Goal: Transaction & Acquisition: Purchase product/service

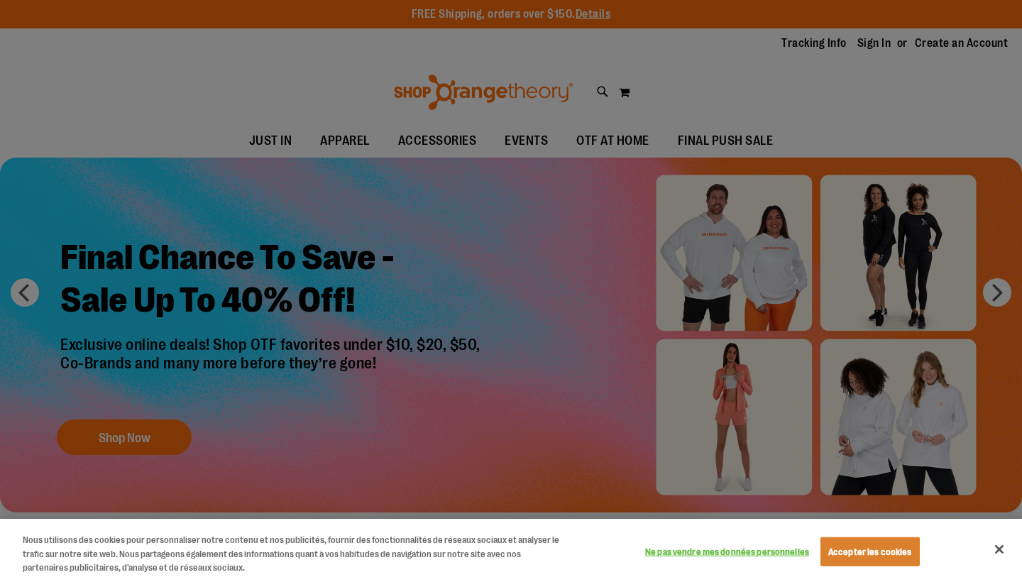
click at [1002, 552] on button "Fermer" at bounding box center [999, 549] width 31 height 31
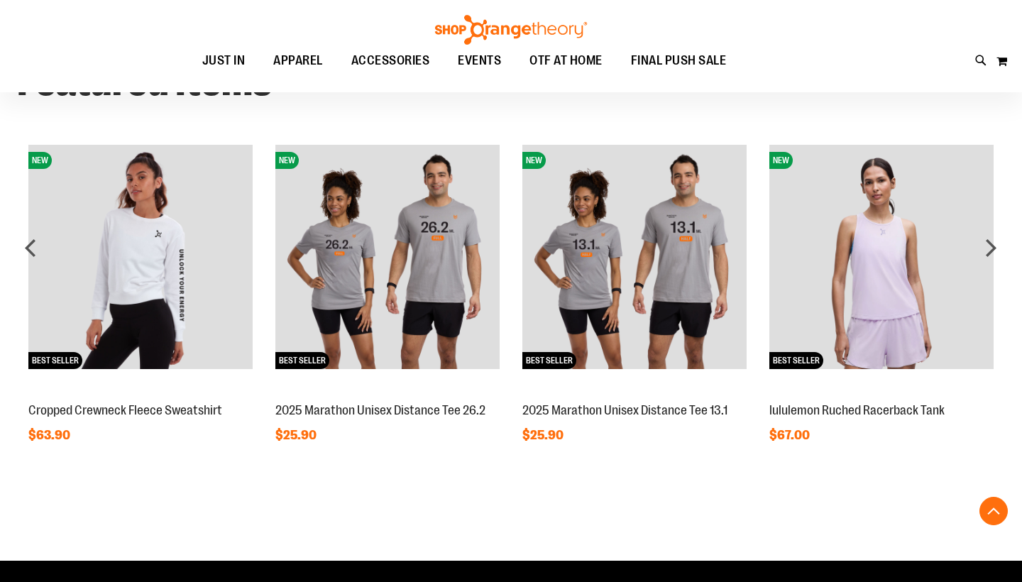
scroll to position [1070, 0]
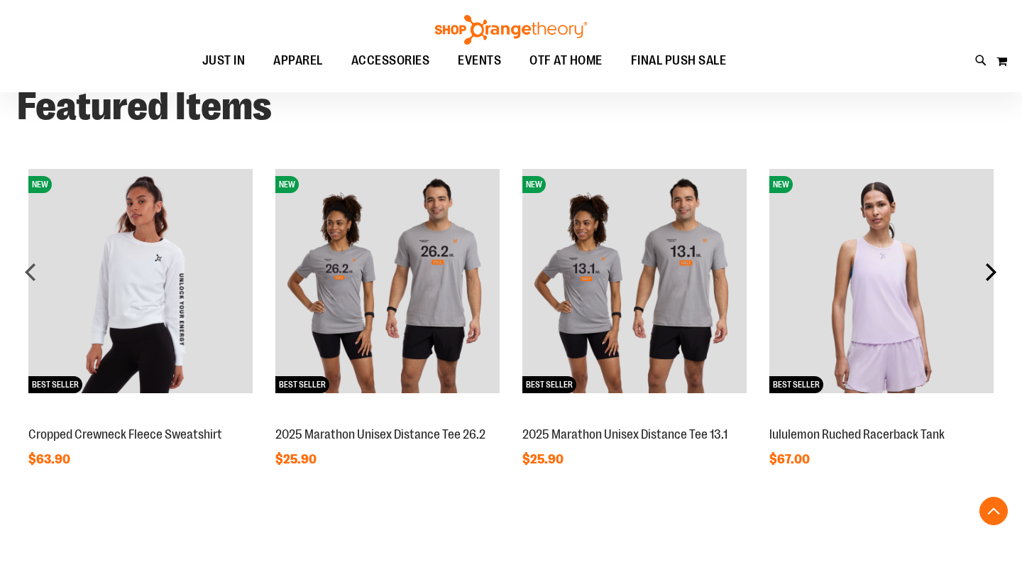
click at [996, 270] on div "next" at bounding box center [991, 272] width 28 height 28
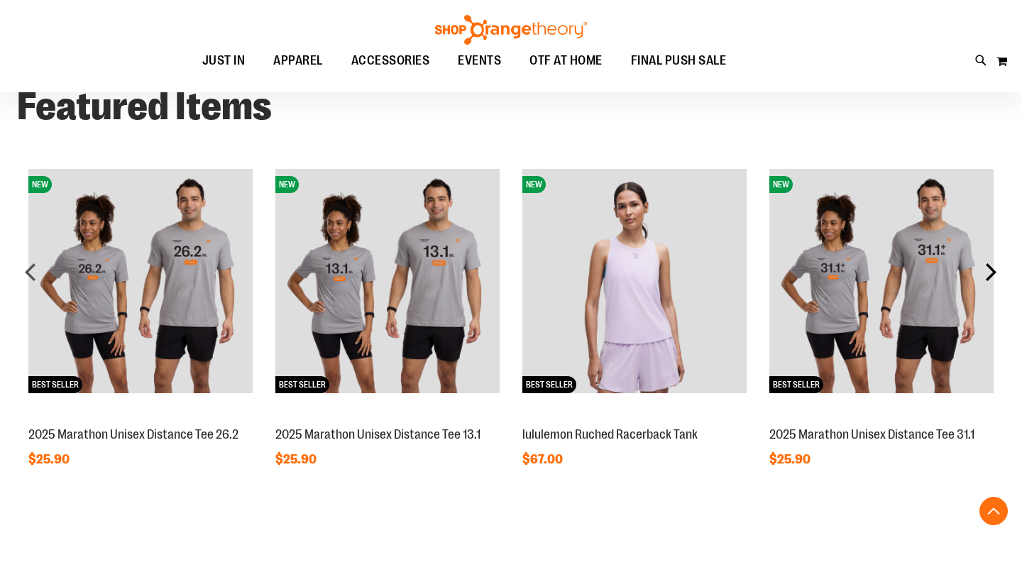
click at [996, 270] on div "next" at bounding box center [991, 272] width 28 height 28
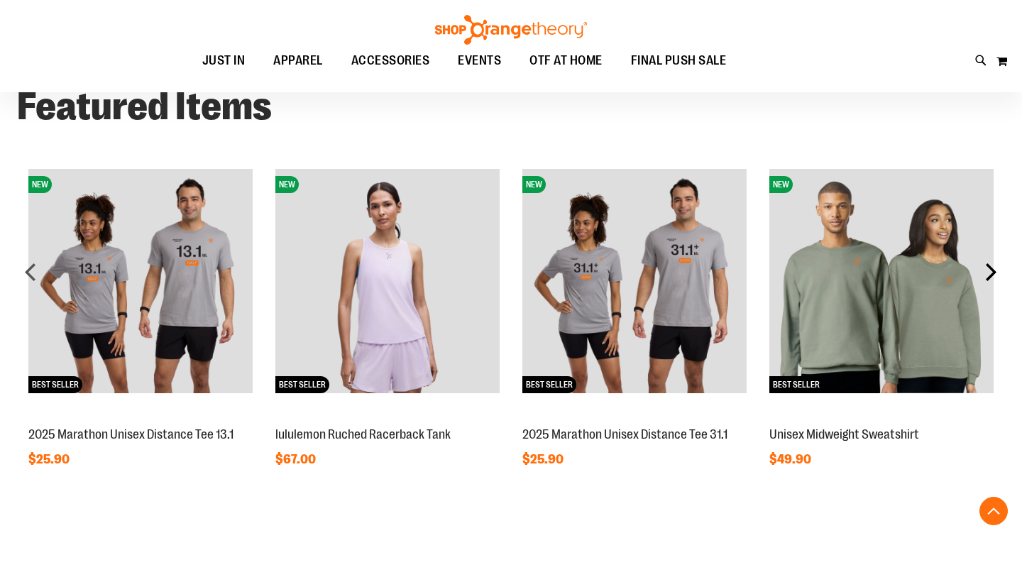
click at [996, 270] on div "next" at bounding box center [991, 272] width 28 height 28
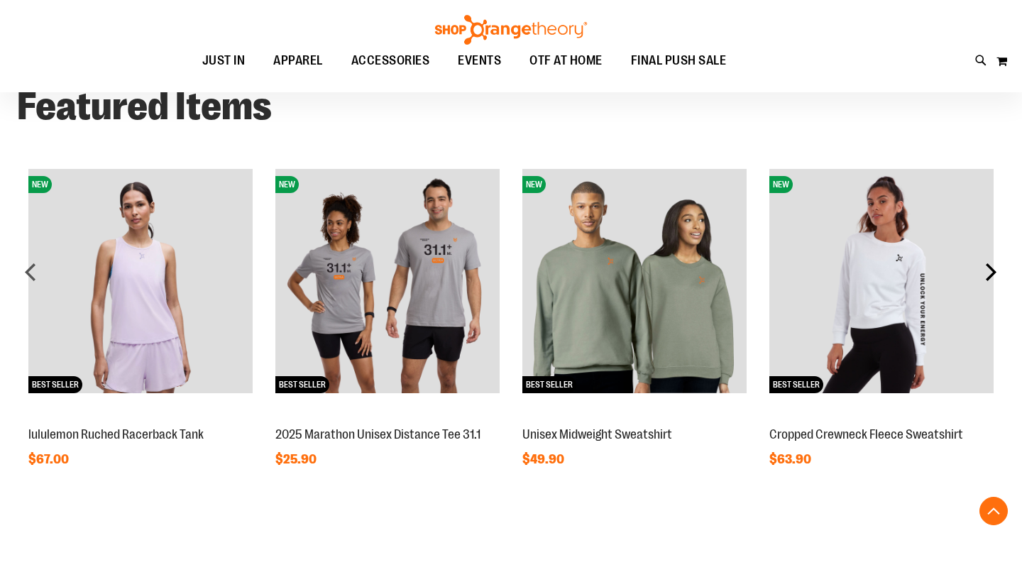
click at [996, 270] on div "next" at bounding box center [991, 272] width 28 height 28
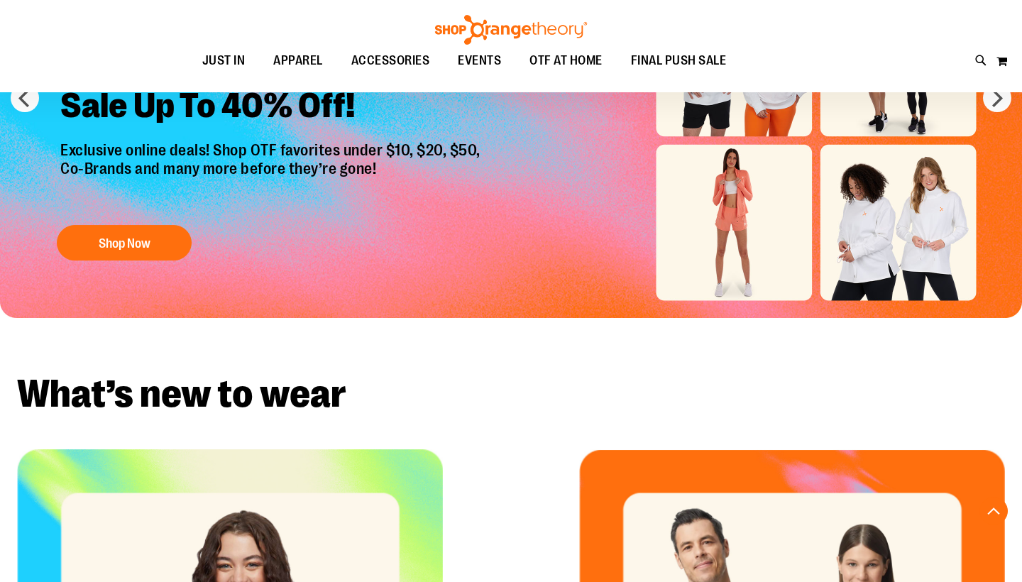
scroll to position [71, 0]
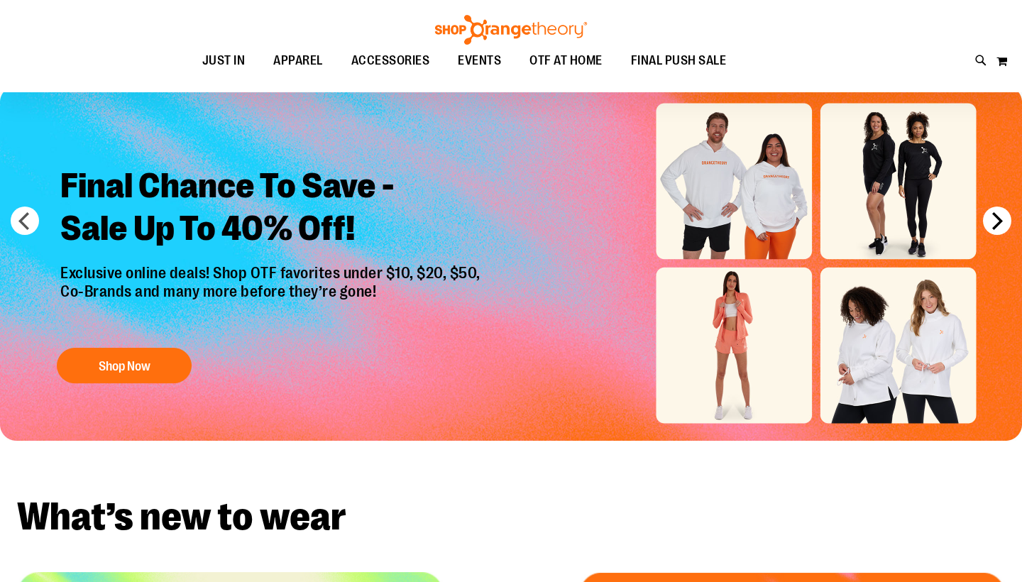
click at [989, 221] on button "next" at bounding box center [997, 221] width 28 height 28
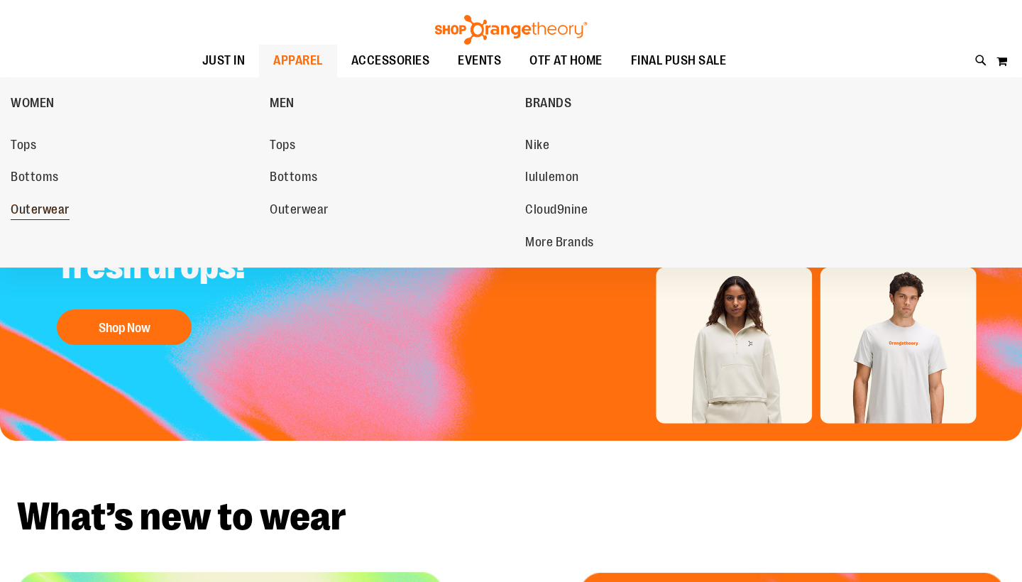
click at [49, 203] on span "Outerwear" at bounding box center [40, 211] width 59 height 18
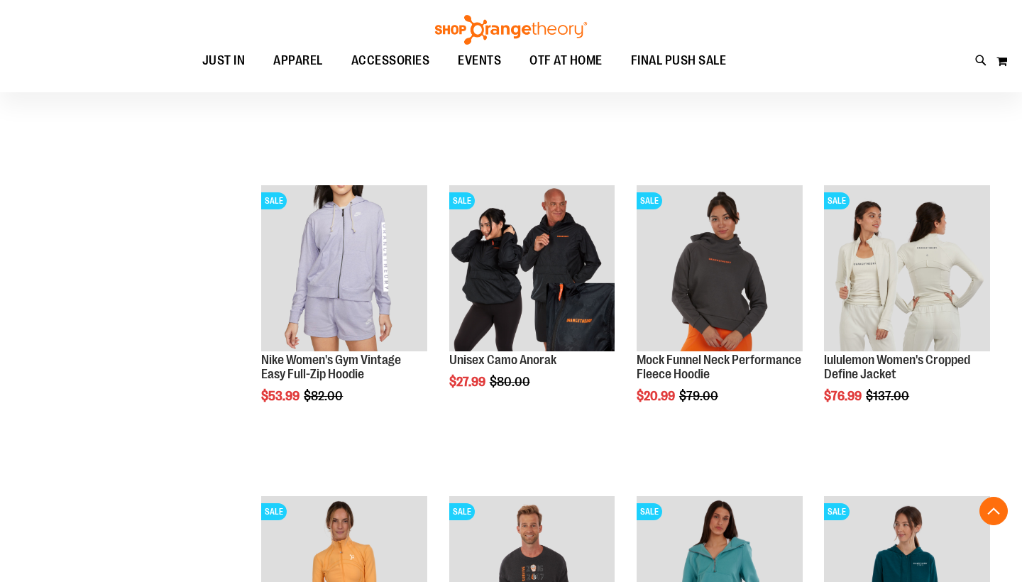
scroll to position [416, 0]
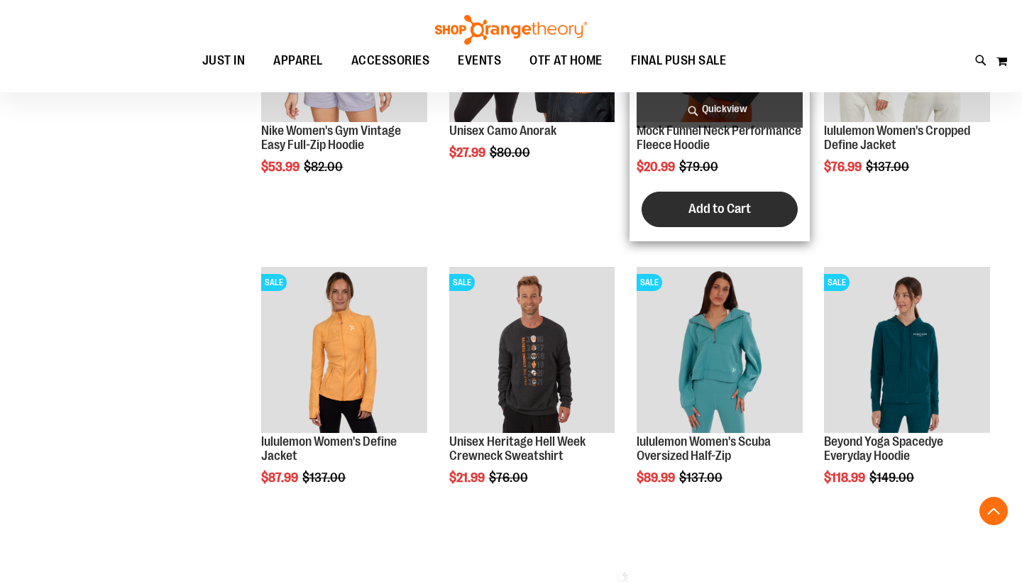
scroll to position [647, 0]
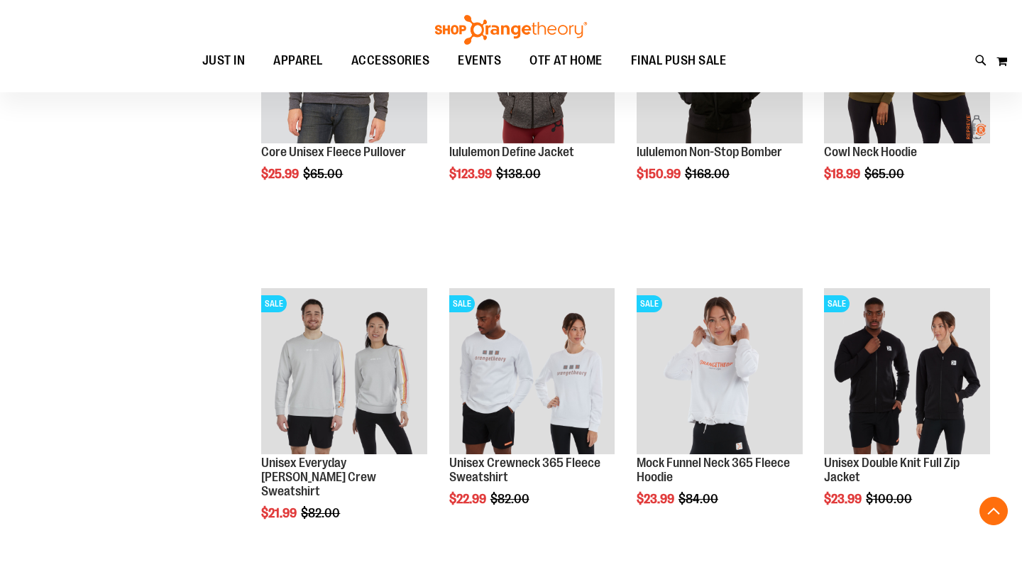
scroll to position [1557, 0]
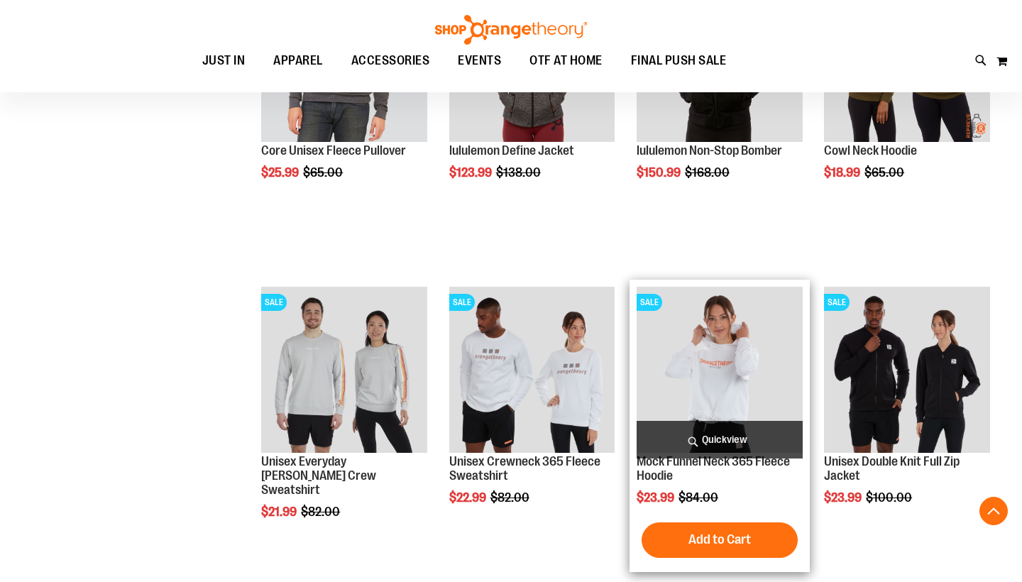
click at [679, 349] on img "product" at bounding box center [720, 370] width 166 height 166
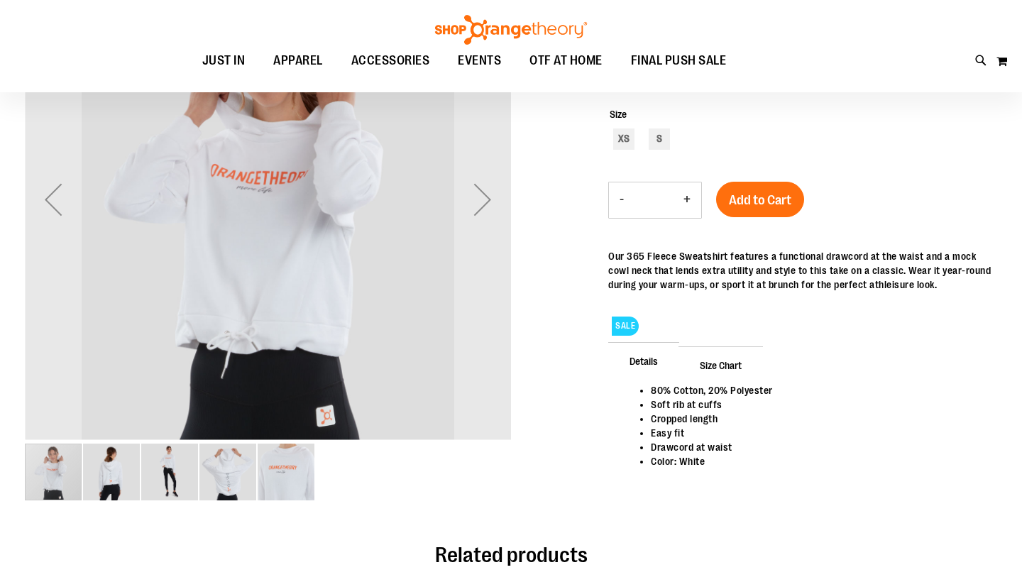
scroll to position [93, 0]
click at [107, 471] on img "image 2 of 5" at bounding box center [111, 472] width 57 height 57
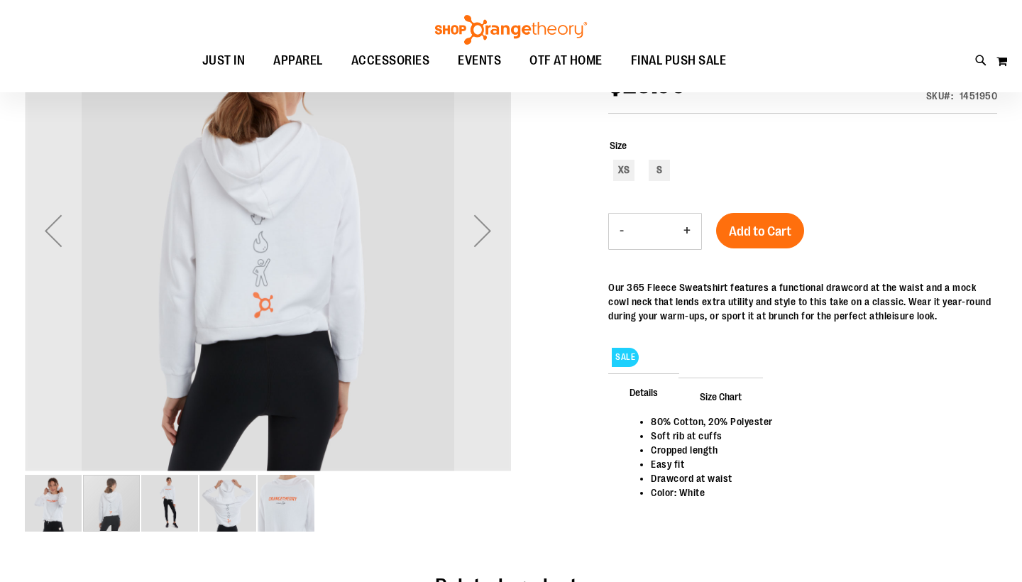
scroll to position [54, 0]
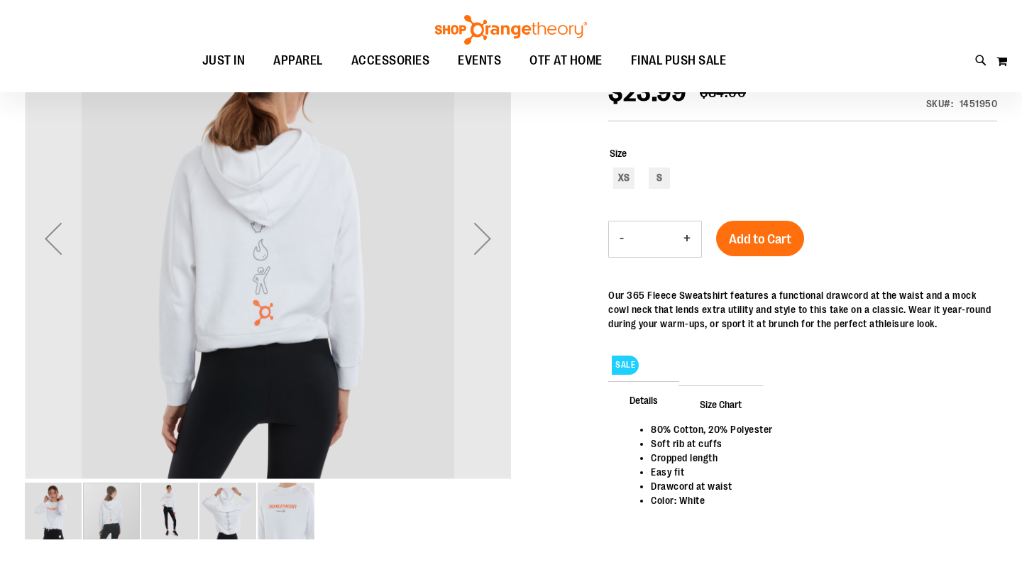
click at [176, 517] on img "image 3 of 5" at bounding box center [169, 511] width 57 height 57
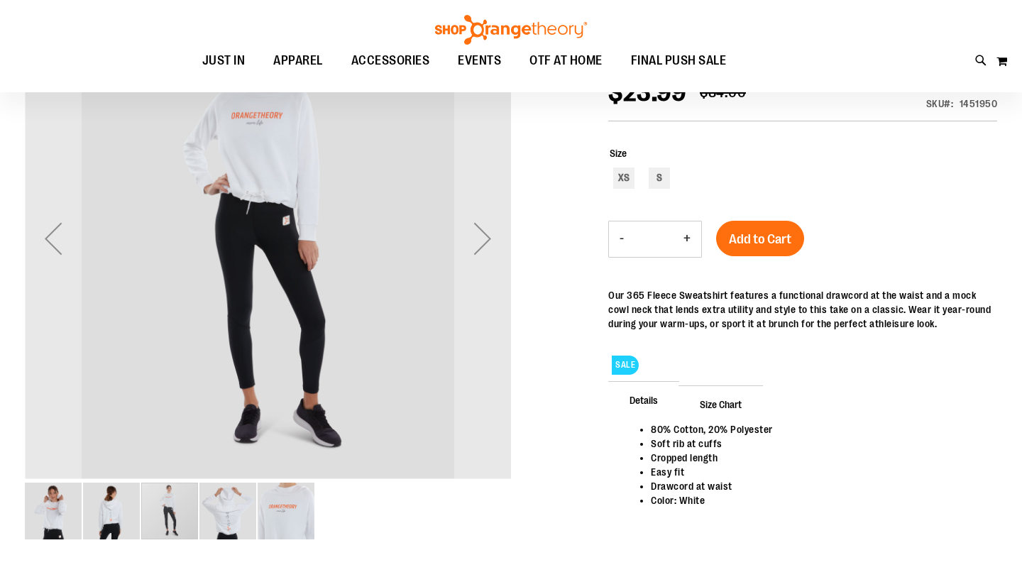
click at [221, 520] on img "image 4 of 5" at bounding box center [227, 511] width 57 height 57
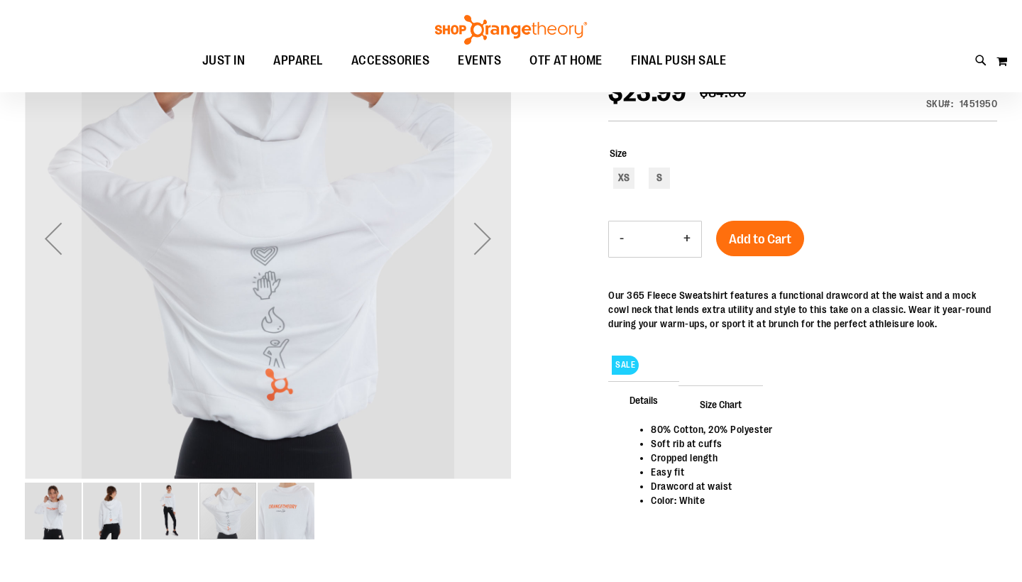
click at [269, 510] on img "image 5 of 5" at bounding box center [286, 511] width 57 height 57
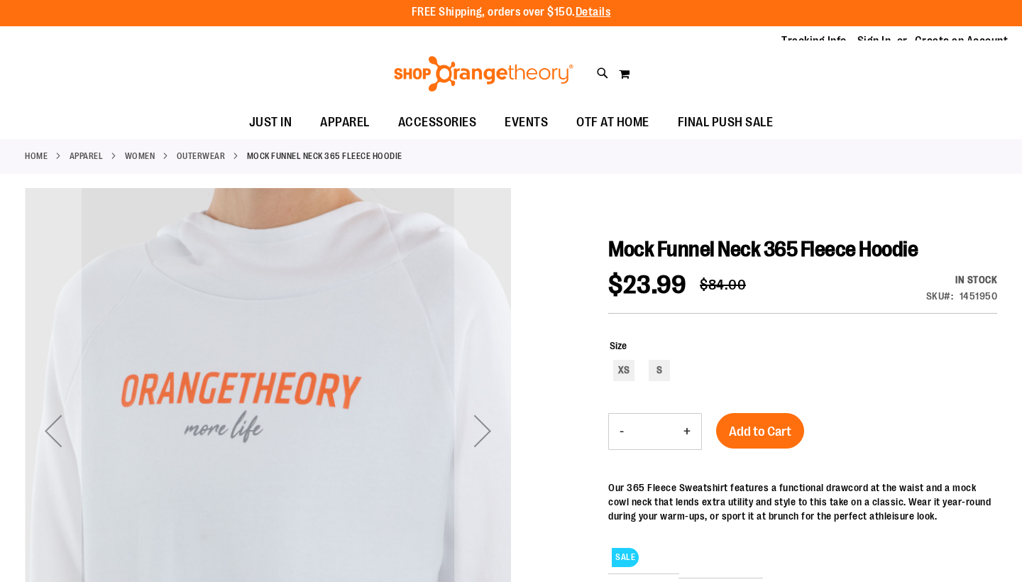
scroll to position [0, 0]
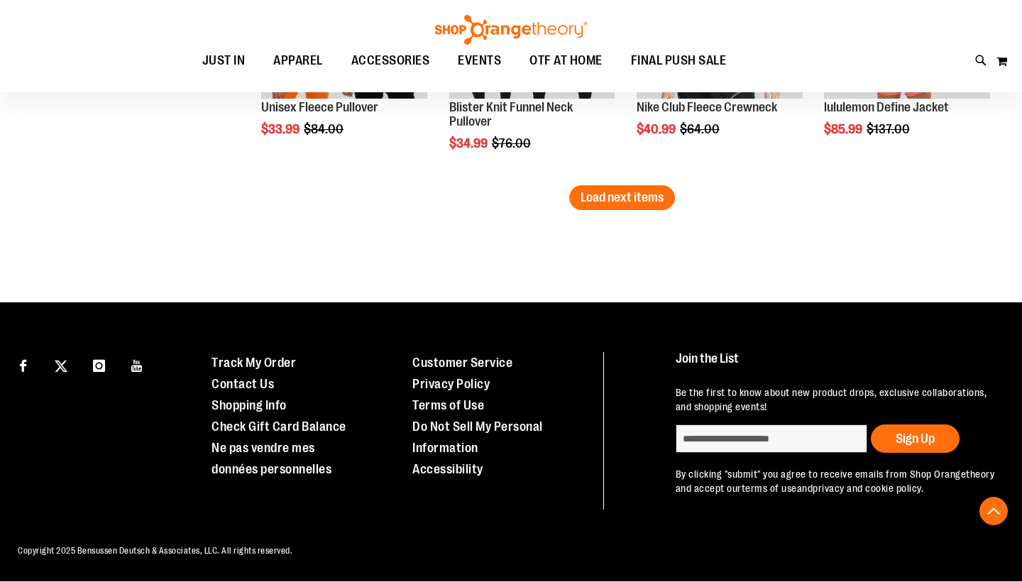
scroll to position [2313, 0]
